Goal: Task Accomplishment & Management: Use online tool/utility

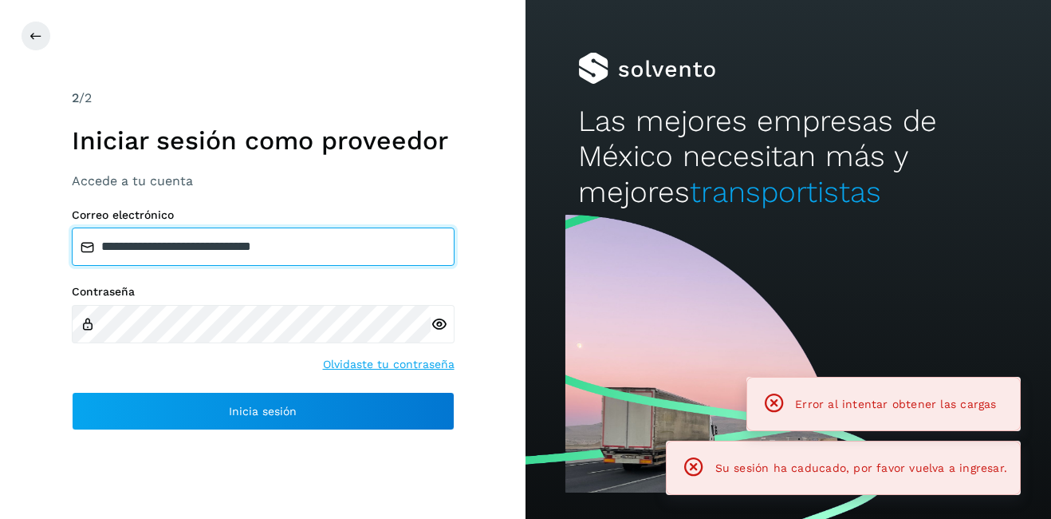
click at [172, 239] on input "**********" at bounding box center [263, 246] width 383 height 38
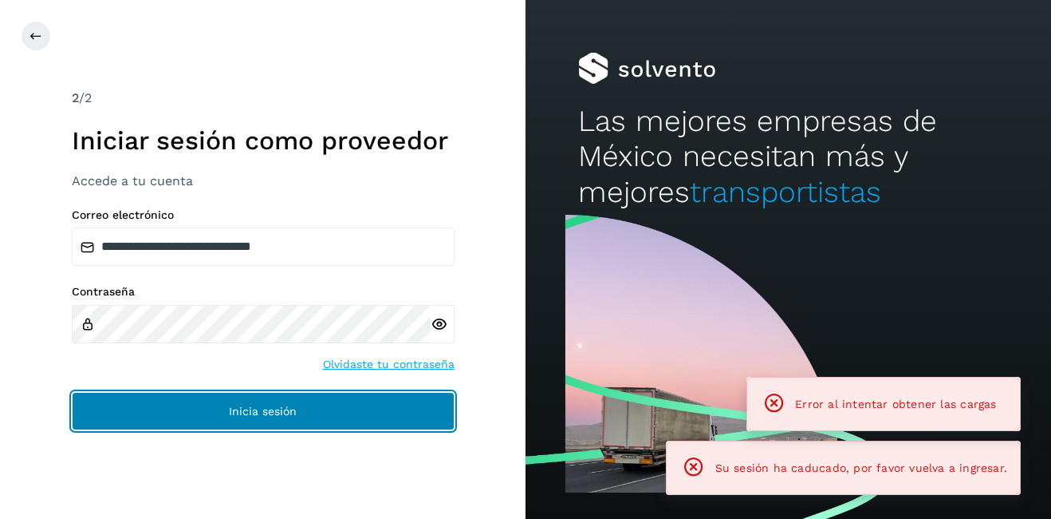
click at [286, 418] on button "Inicia sesión" at bounding box center [263, 411] width 383 height 38
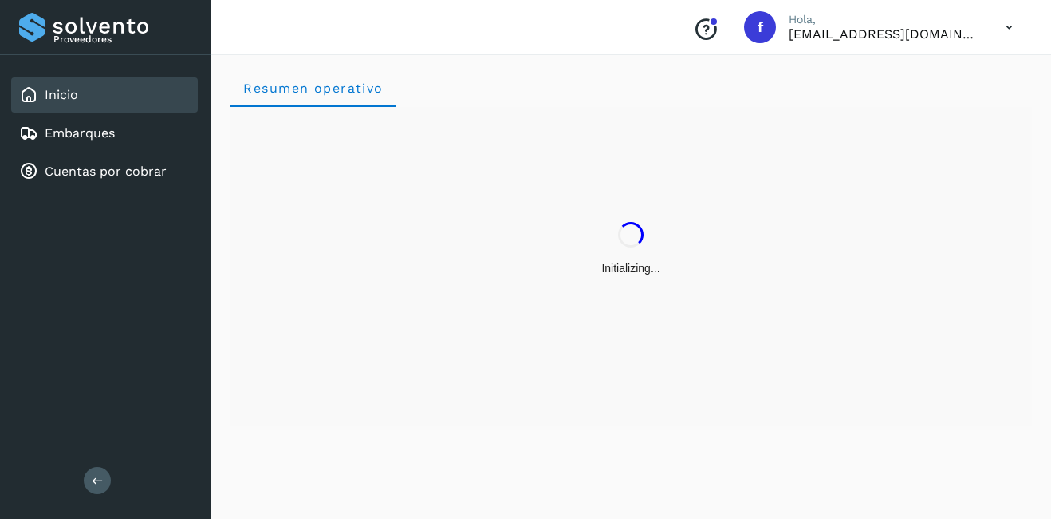
click at [838, 408] on div "Initializing..." at bounding box center [631, 266] width 803 height 319
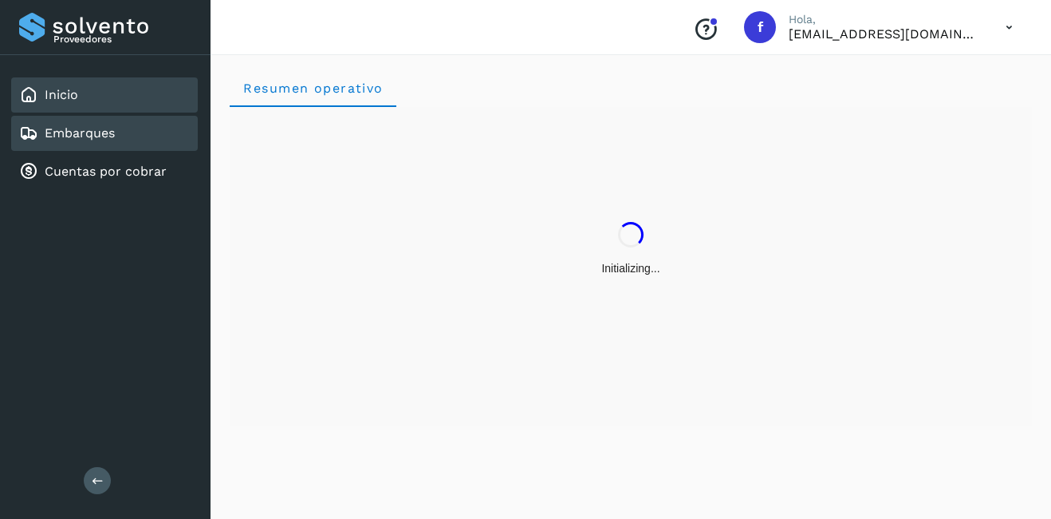
click at [109, 123] on div "Embarques" at bounding box center [104, 133] width 187 height 35
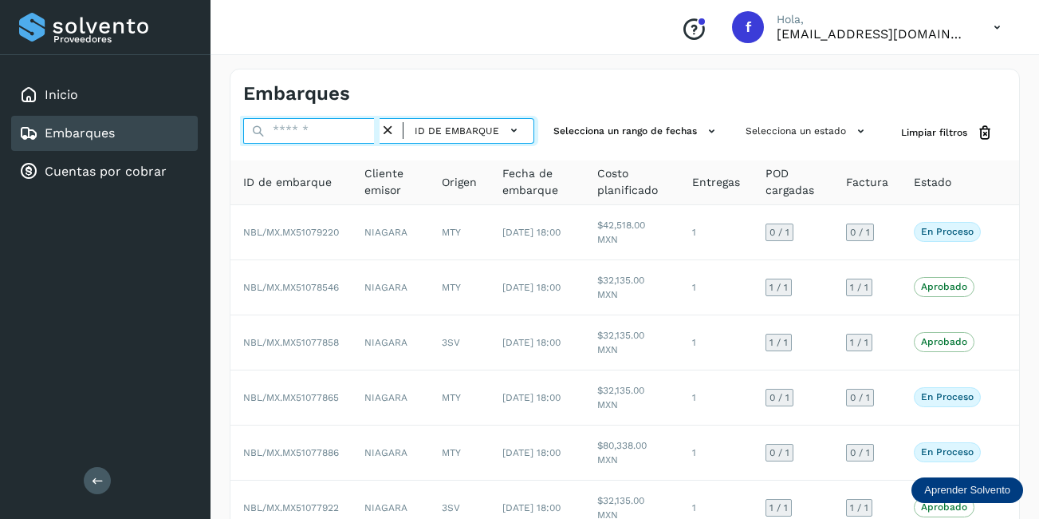
click at [305, 134] on input "text" at bounding box center [311, 131] width 136 height 26
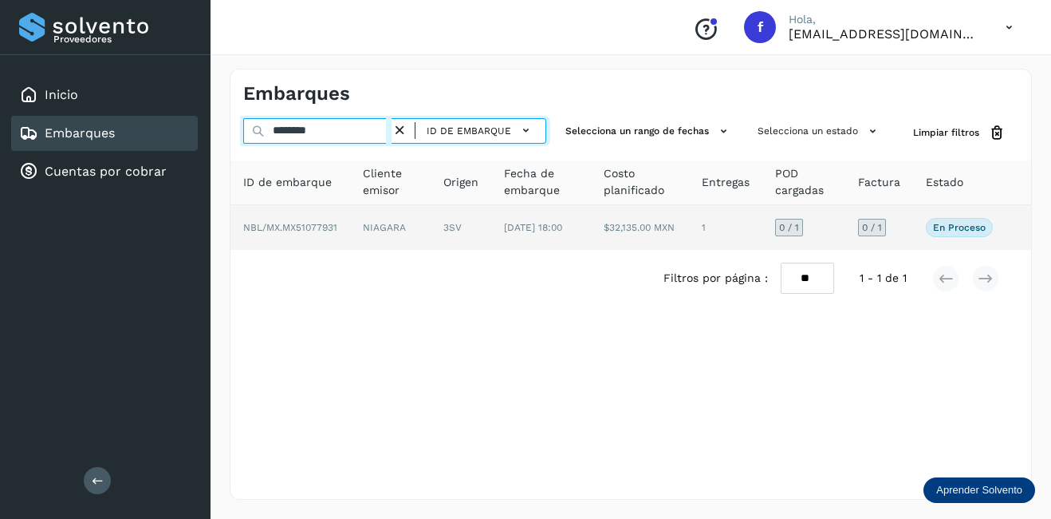
type input "********"
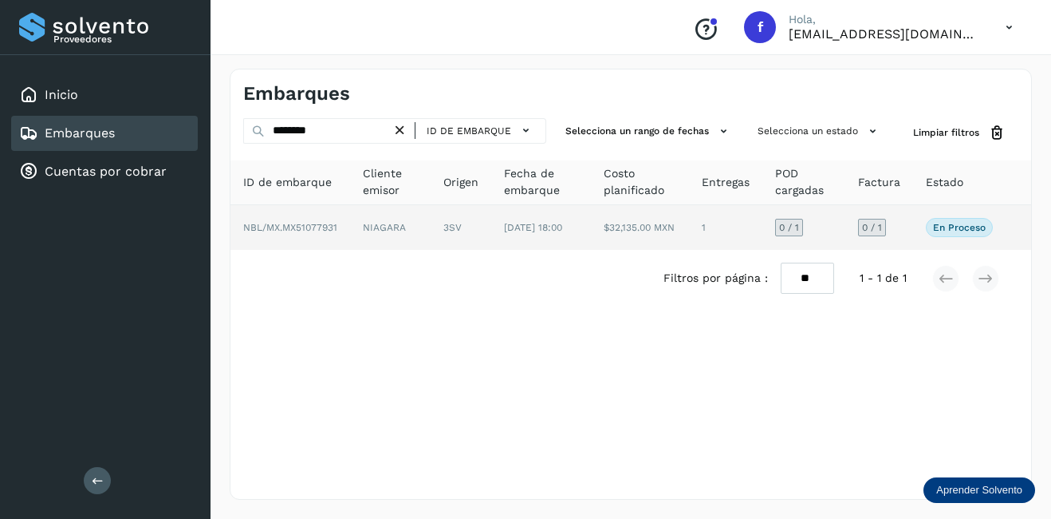
click at [395, 236] on td "NIAGARA" at bounding box center [390, 227] width 81 height 45
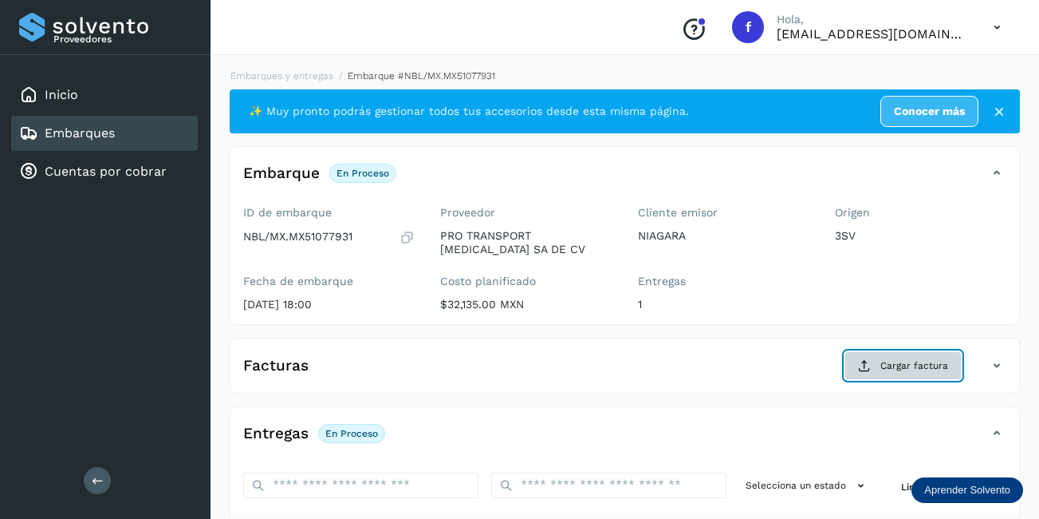
click at [864, 356] on button "Cargar factura" at bounding box center [903, 365] width 117 height 29
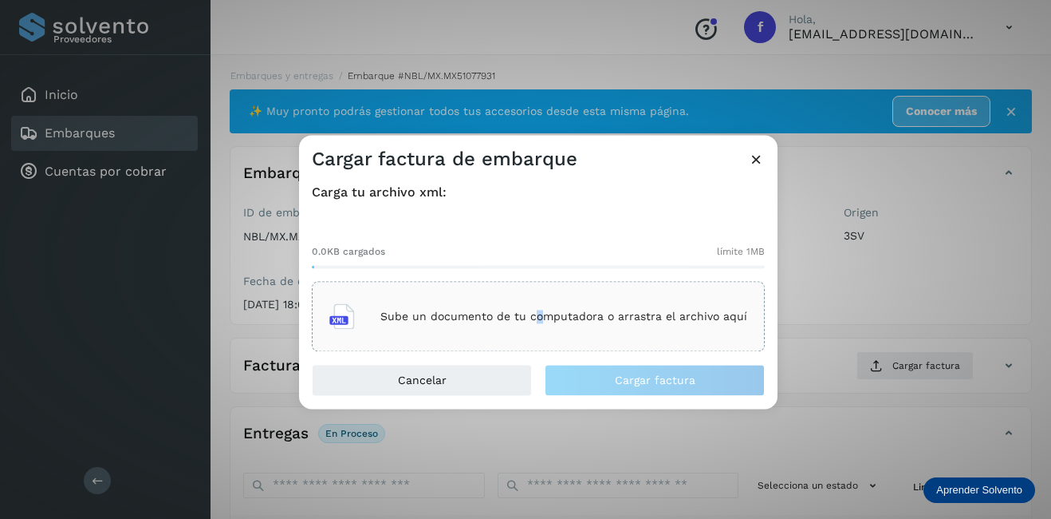
click at [542, 314] on p "Sube un documento de tu computadora o arrastra el archivo aquí" at bounding box center [564, 317] width 367 height 14
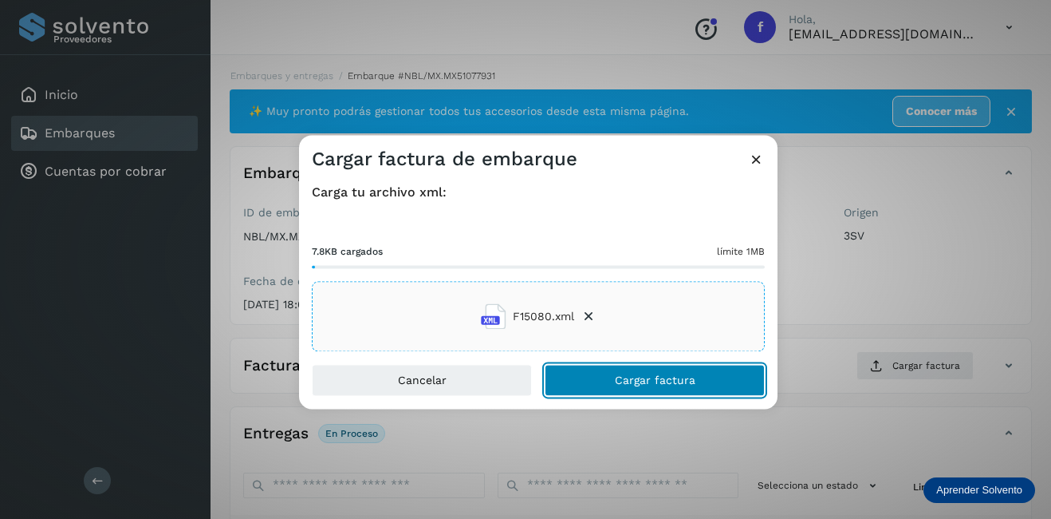
drag, startPoint x: 665, startPoint y: 385, endPoint x: 885, endPoint y: 341, distance: 224.4
click at [673, 385] on span "Cargar factura" at bounding box center [655, 380] width 81 height 11
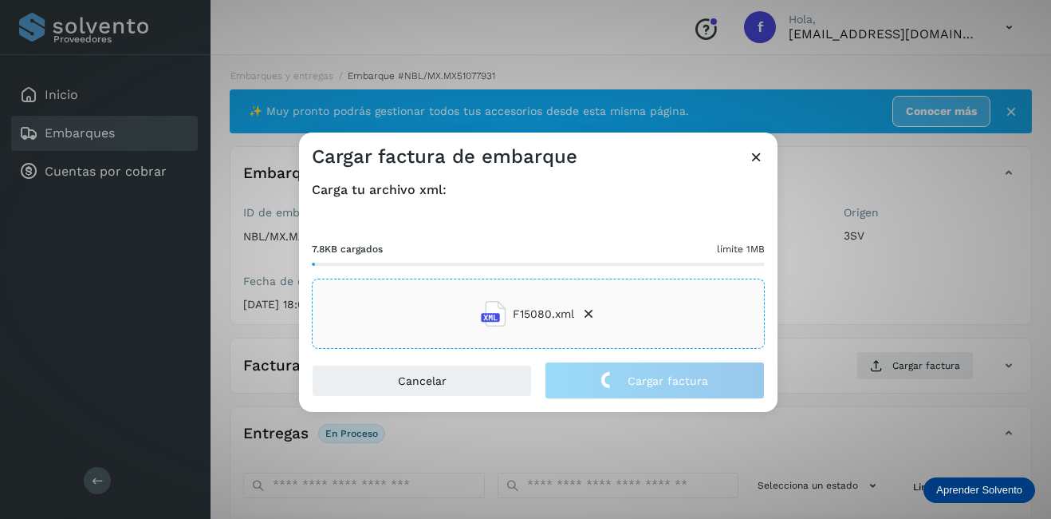
click at [886, 335] on div "Cargar factura de embarque Carga tu archivo xml: 7.8KB cargados límite 1MB F150…" at bounding box center [525, 259] width 1051 height 519
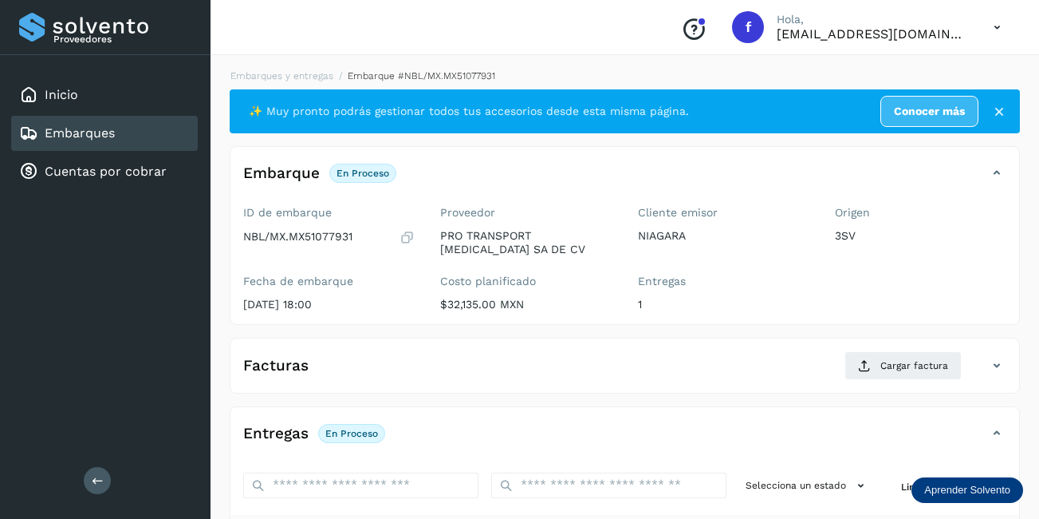
scroll to position [239, 0]
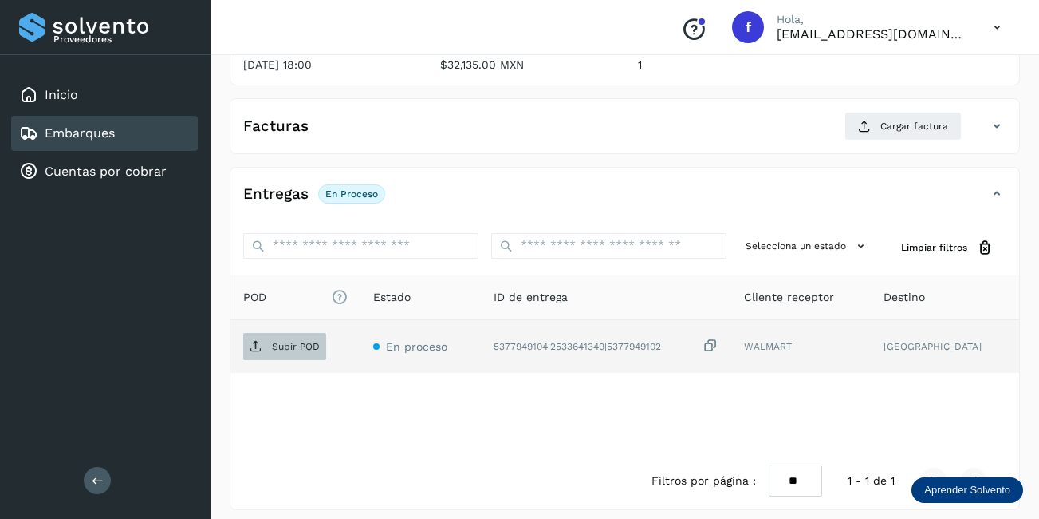
click at [273, 345] on p "Subir POD" at bounding box center [296, 346] width 48 height 11
